Goal: Information Seeking & Learning: Understand process/instructions

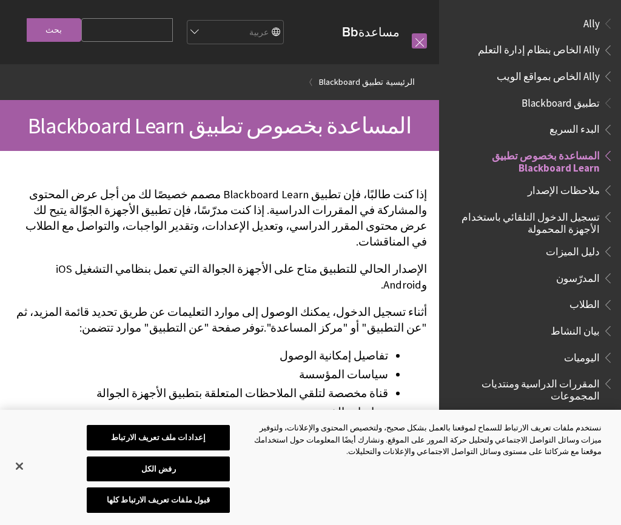
scroll to position [125, 0]
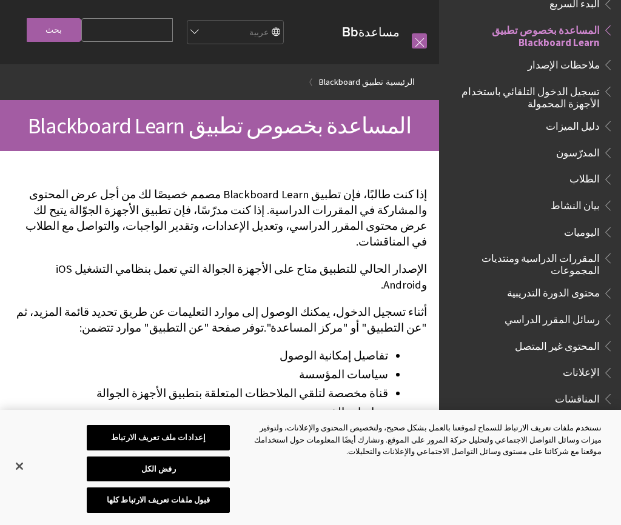
click at [593, 95] on span "تسجيل الدخول التلقائي باستخدام الأجهزة المحمولة" at bounding box center [526, 95] width 146 height 28
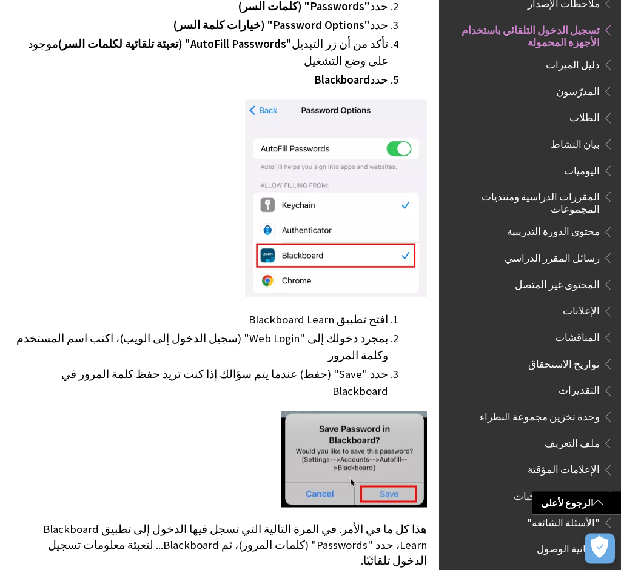
scroll to position [427, 0]
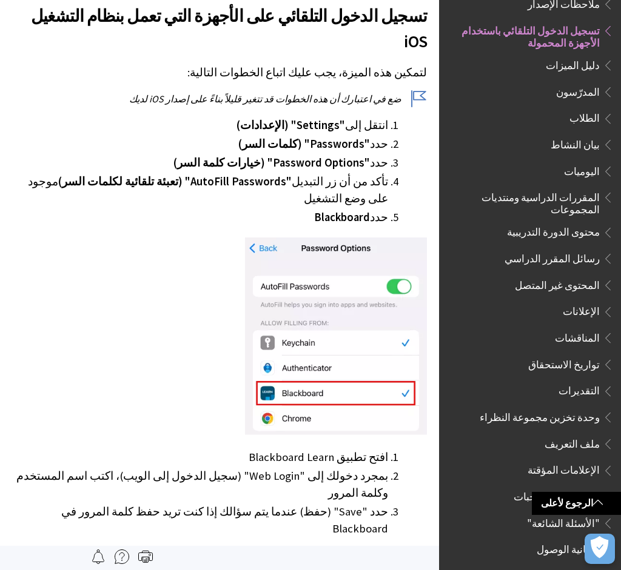
scroll to position [287, 0]
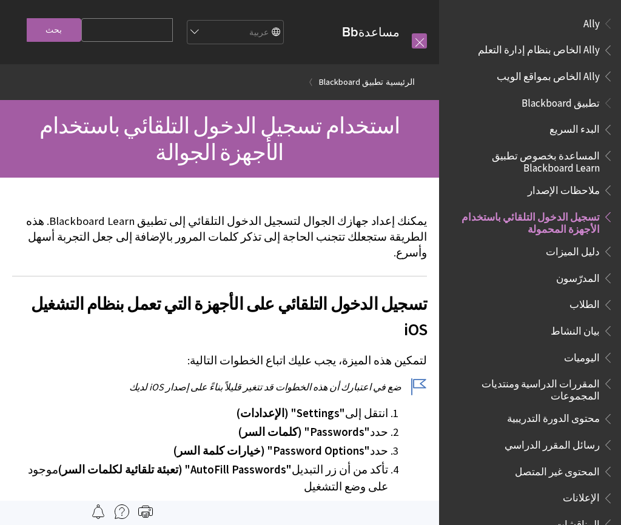
scroll to position [186, 0]
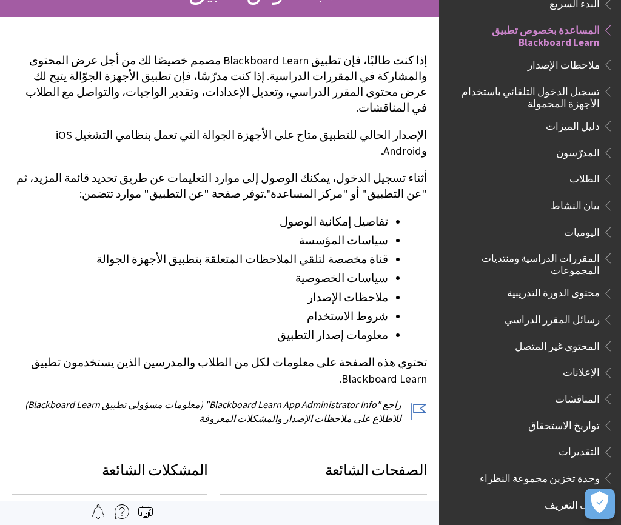
scroll to position [133, 0]
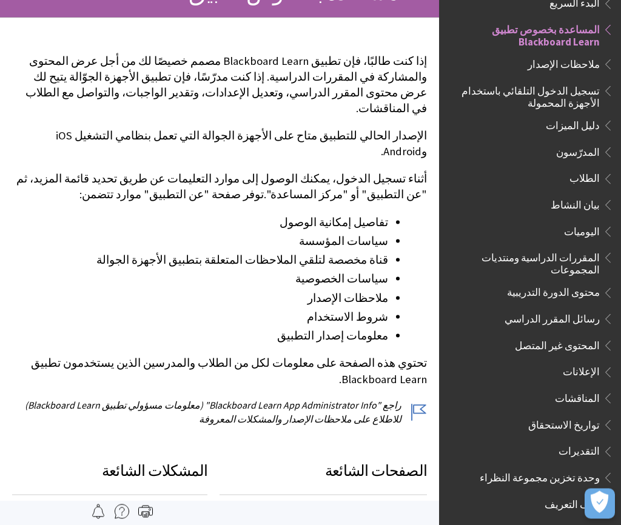
click at [593, 175] on span "الطلاب" at bounding box center [584, 177] width 30 height 16
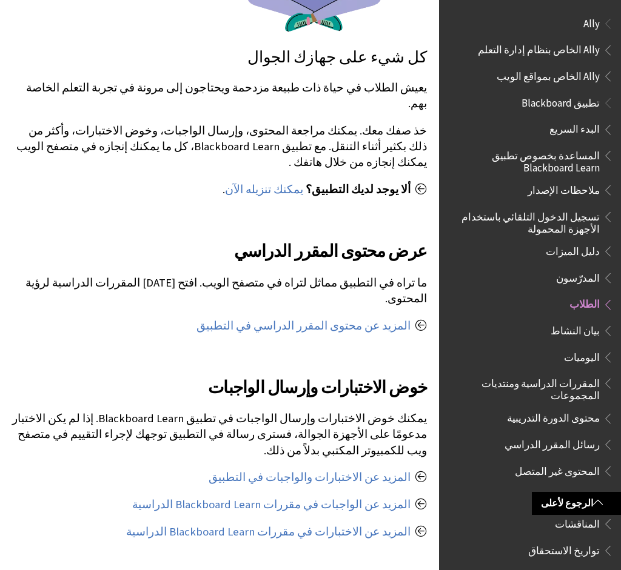
click at [607, 102] on span "Book outline for Blackboard App Help" at bounding box center [605, 100] width 13 height 15
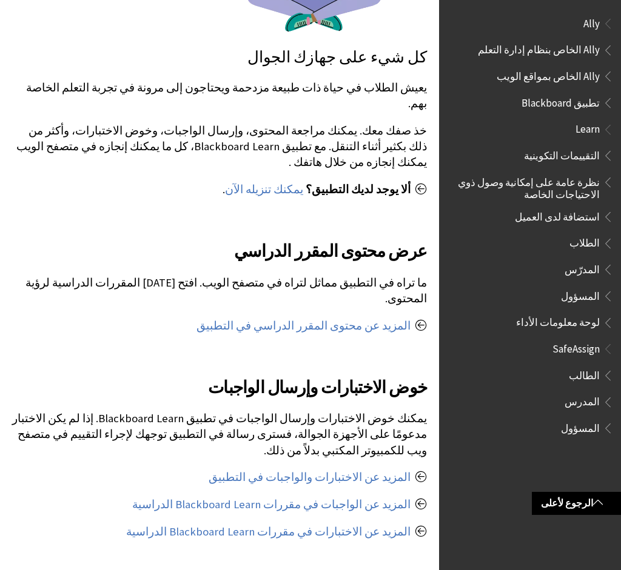
click at [599, 101] on span "Book outline for Blackboard App Help" at bounding box center [605, 100] width 13 height 15
